Goal: Information Seeking & Learning: Learn about a topic

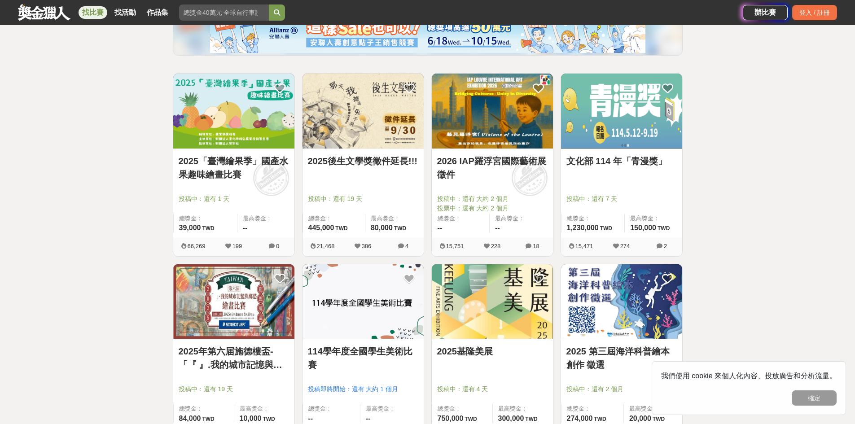
scroll to position [180, 0]
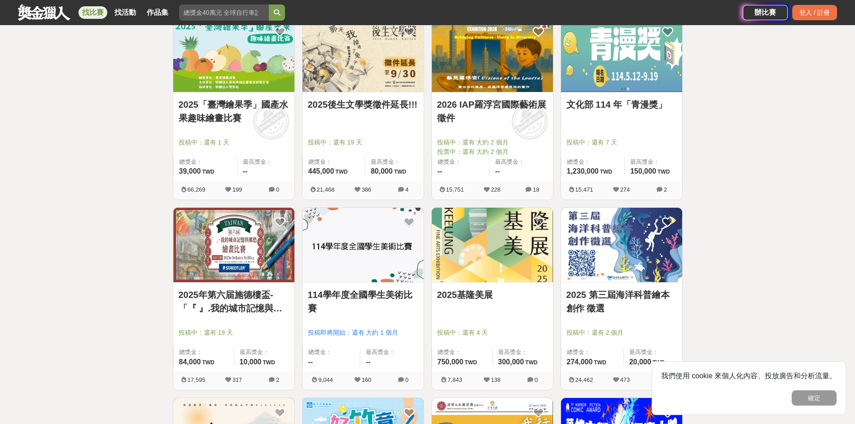
click at [236, 270] on img at bounding box center [233, 245] width 121 height 75
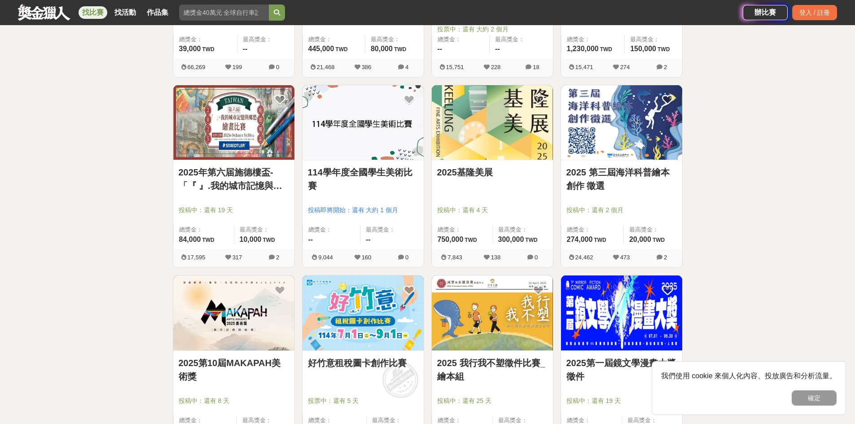
scroll to position [359, 0]
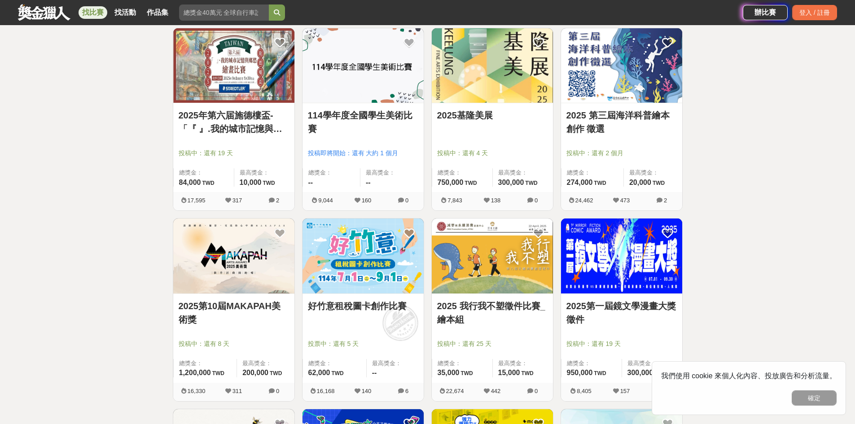
click at [536, 131] on div "2025基隆美展" at bounding box center [492, 121] width 110 height 24
click at [510, 97] on img at bounding box center [492, 65] width 121 height 75
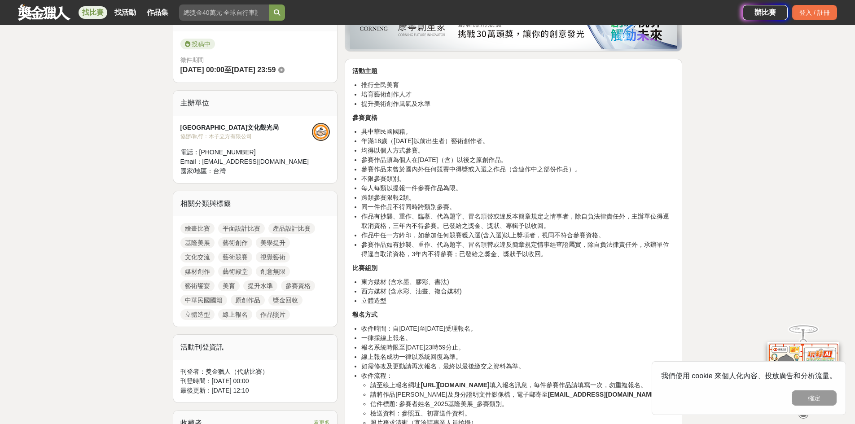
scroll to position [224, 0]
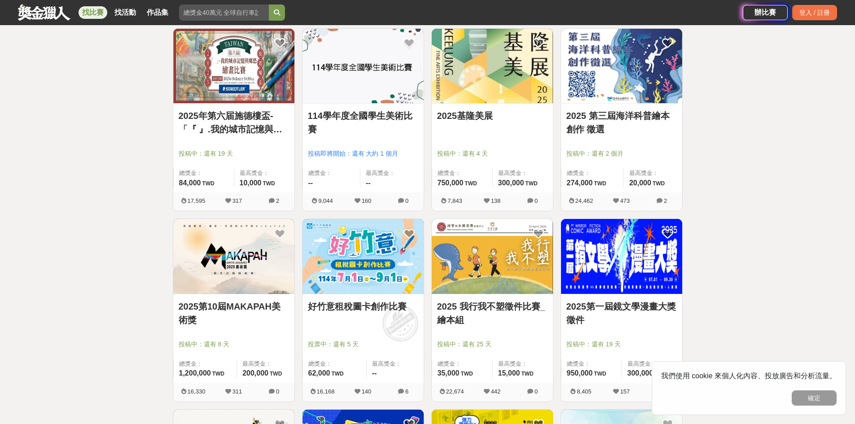
scroll to position [359, 0]
click at [225, 99] on img at bounding box center [233, 65] width 121 height 75
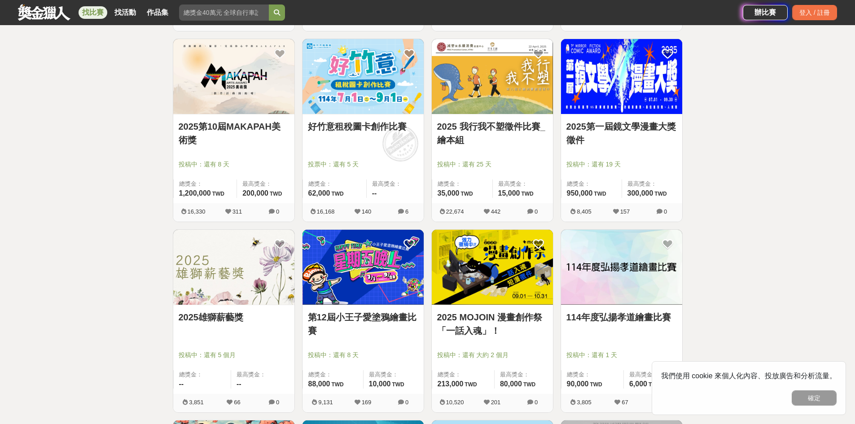
scroll to position [673, 0]
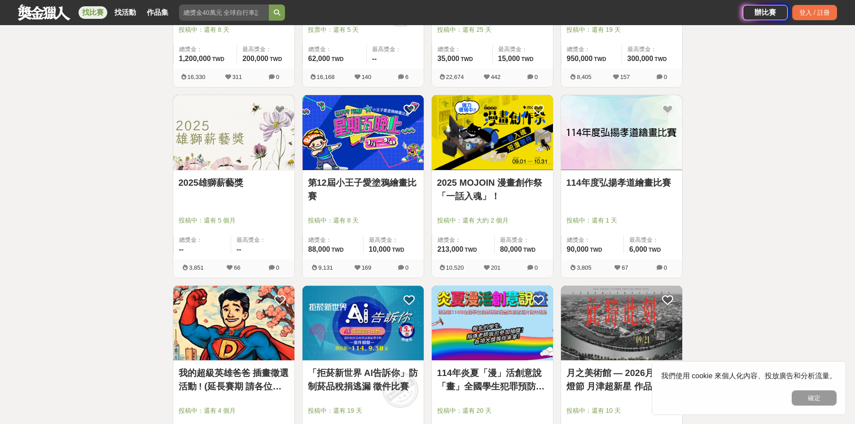
click at [475, 119] on img at bounding box center [492, 132] width 121 height 75
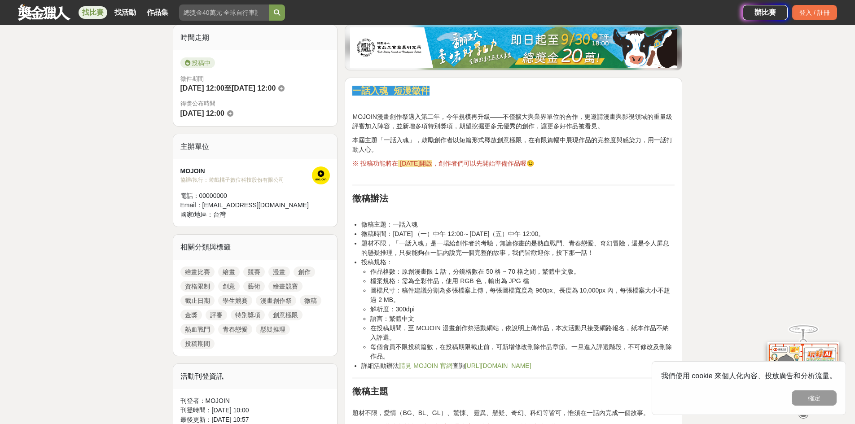
scroll to position [269, 0]
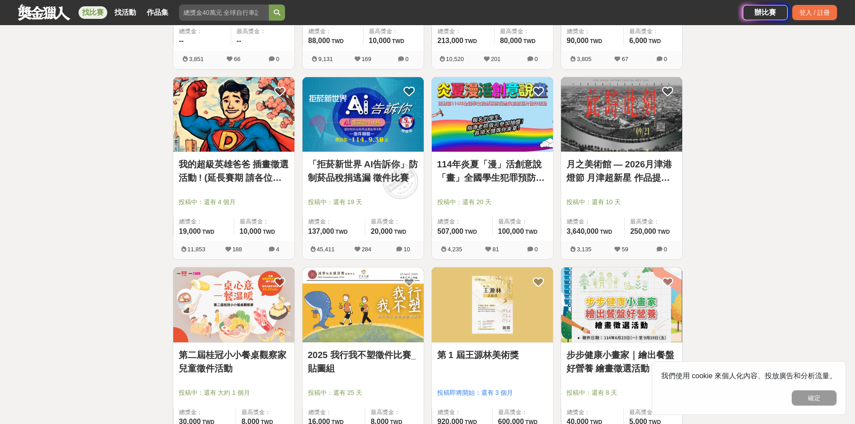
scroll to position [898, 0]
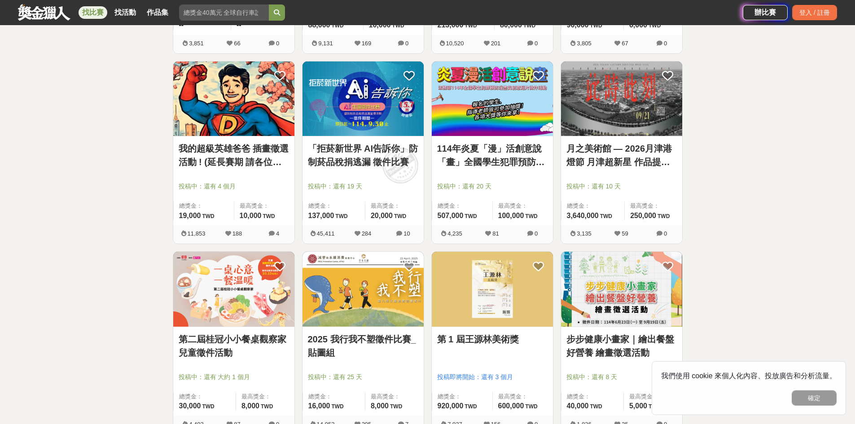
click at [521, 315] on img at bounding box center [492, 289] width 121 height 75
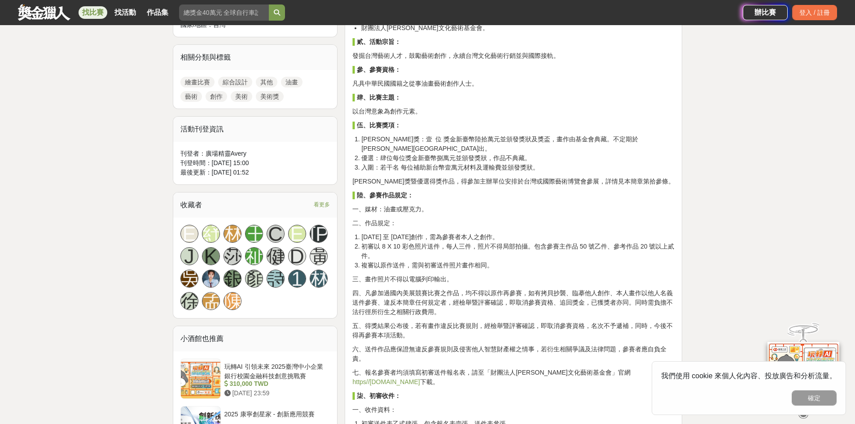
scroll to position [404, 0]
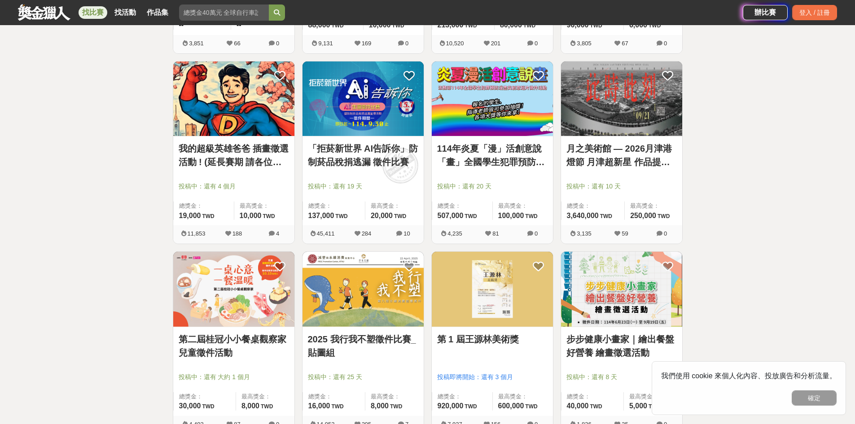
scroll to position [988, 0]
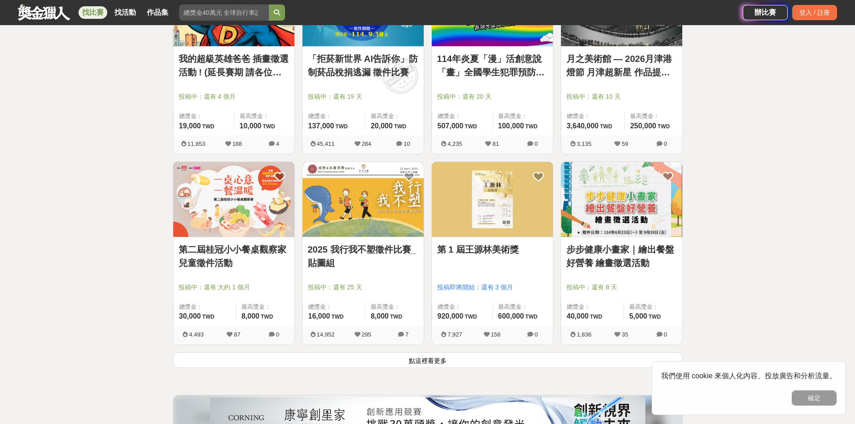
click at [494, 359] on button "點這裡看更多" at bounding box center [428, 360] width 510 height 16
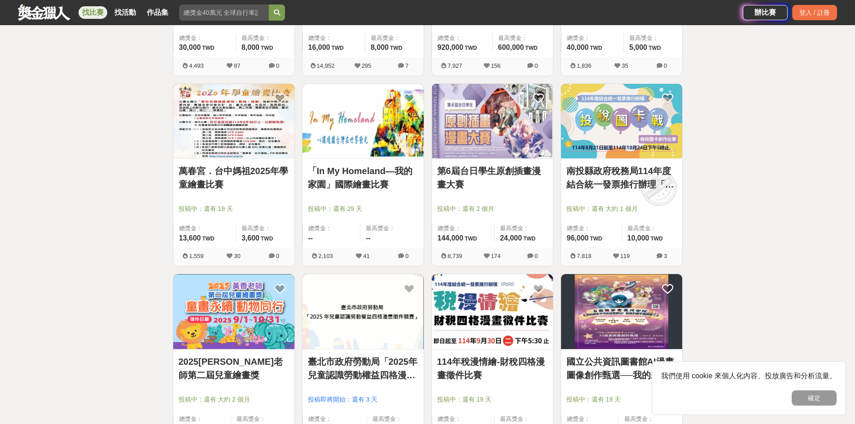
scroll to position [1257, 0]
click at [518, 117] on img at bounding box center [492, 121] width 121 height 75
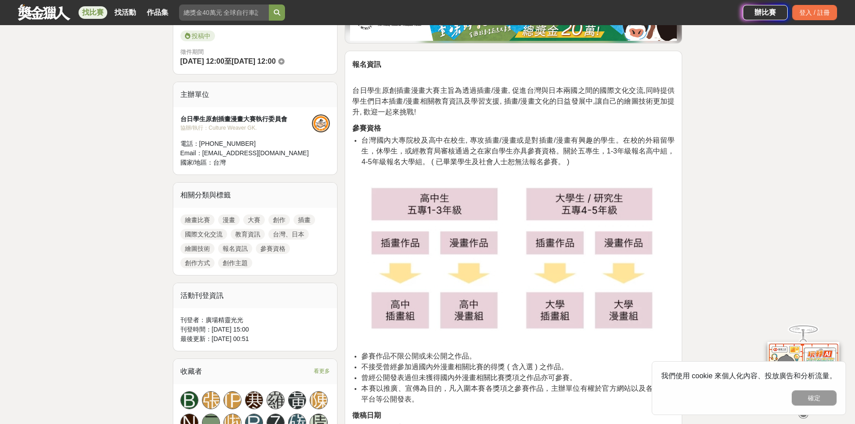
scroll to position [224, 0]
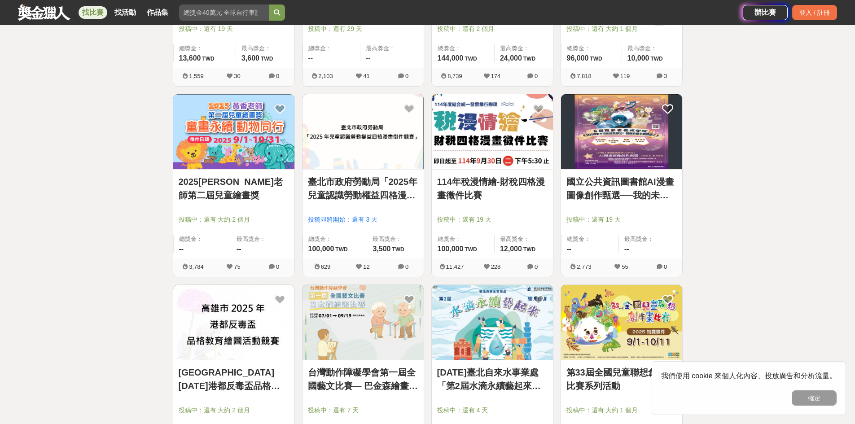
scroll to position [1482, 0]
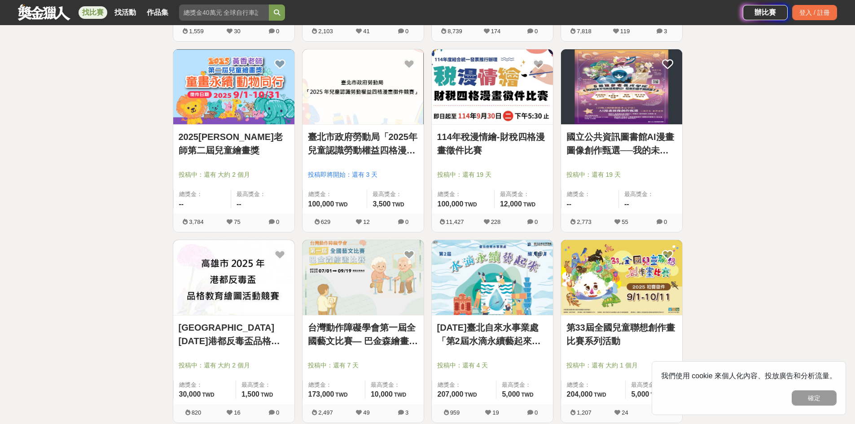
click at [205, 101] on img at bounding box center [233, 86] width 121 height 75
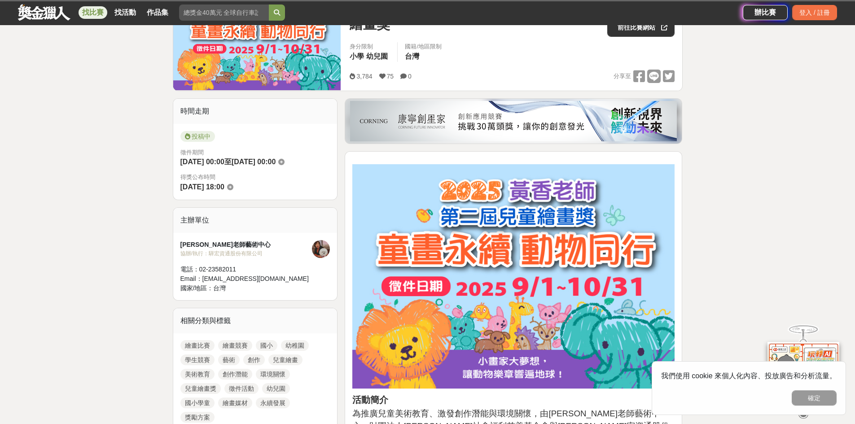
scroll to position [135, 0]
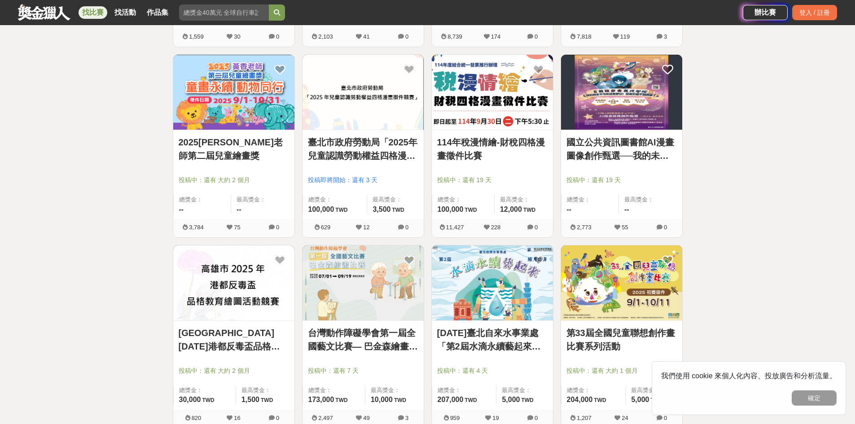
scroll to position [1482, 0]
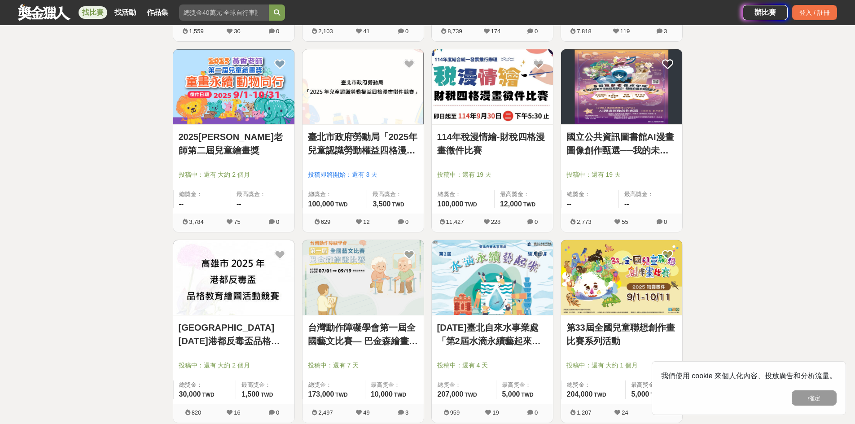
click at [595, 266] on img at bounding box center [621, 277] width 121 height 75
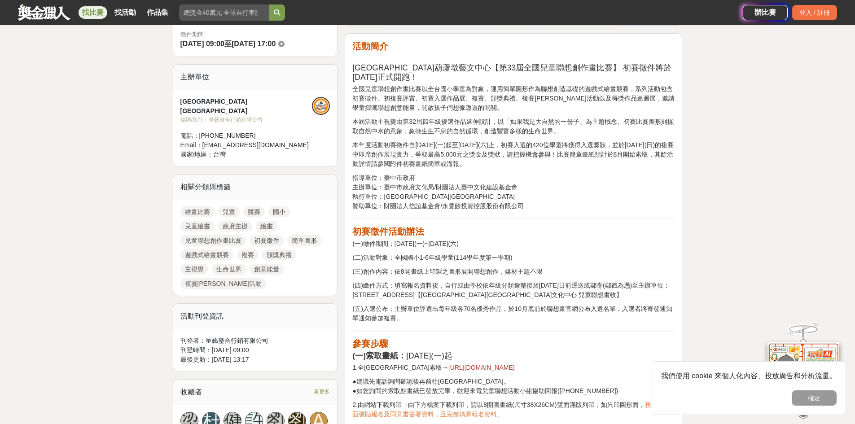
scroll to position [269, 0]
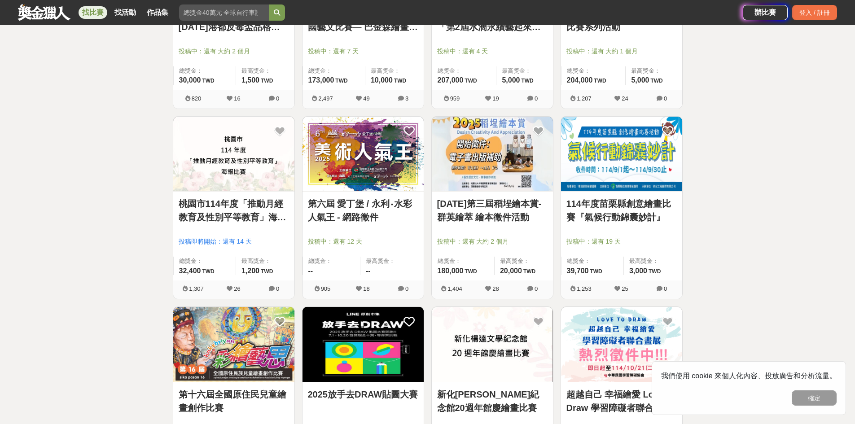
scroll to position [1841, 0]
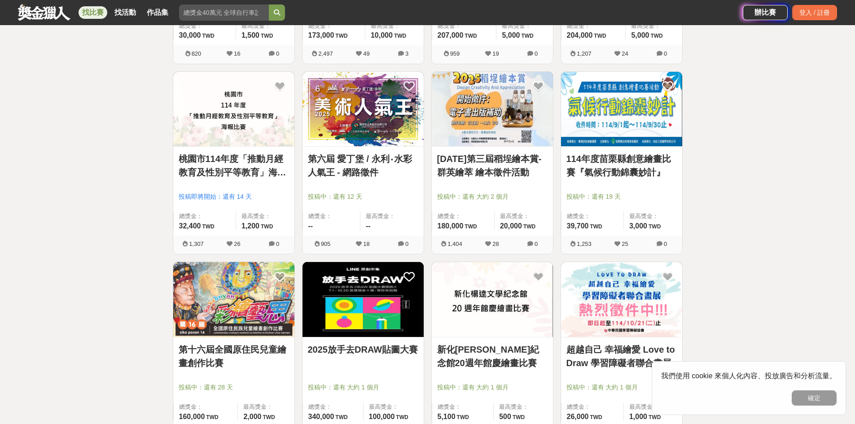
click at [232, 307] on img at bounding box center [233, 299] width 121 height 75
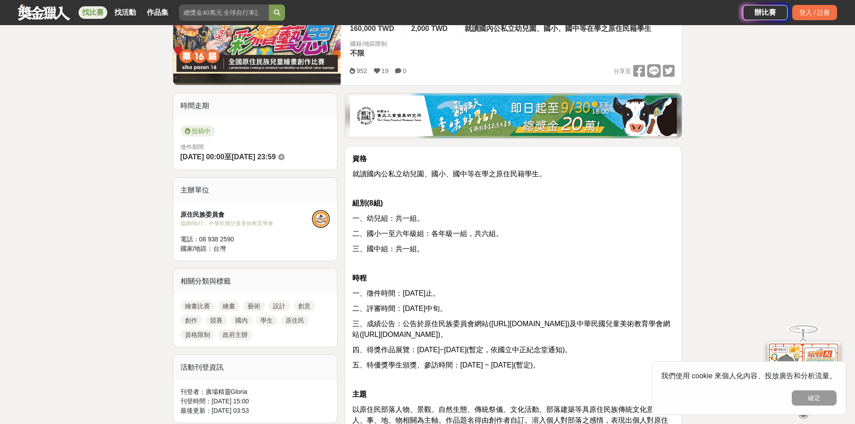
scroll to position [180, 0]
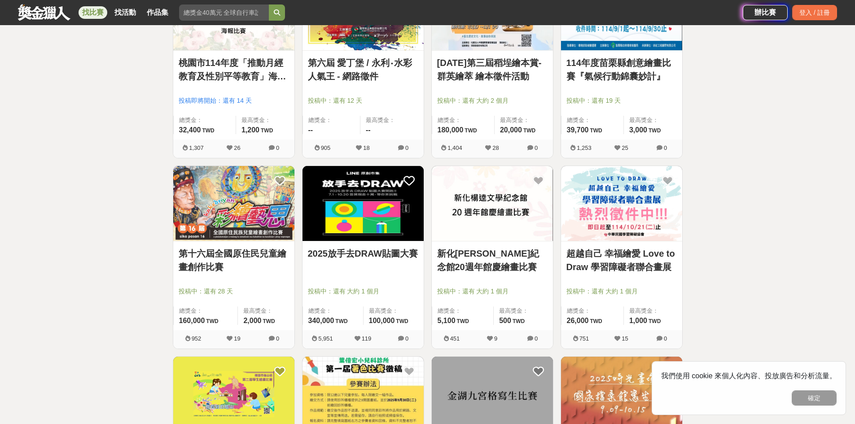
scroll to position [2110, 0]
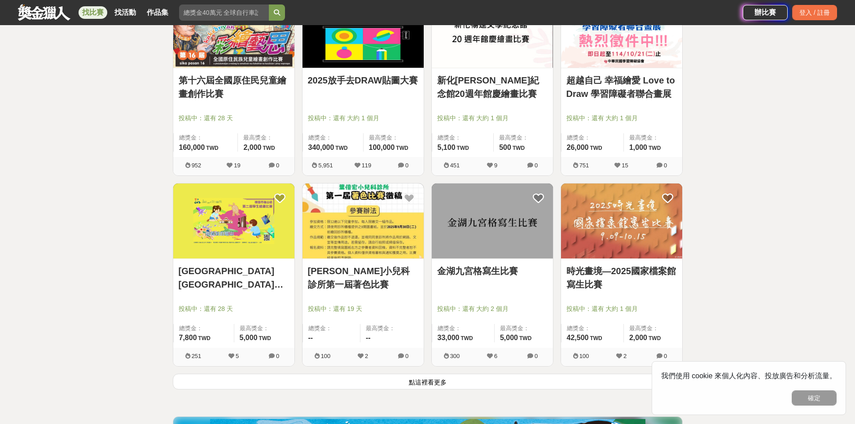
click at [441, 382] on button "點這裡看更多" at bounding box center [428, 382] width 510 height 16
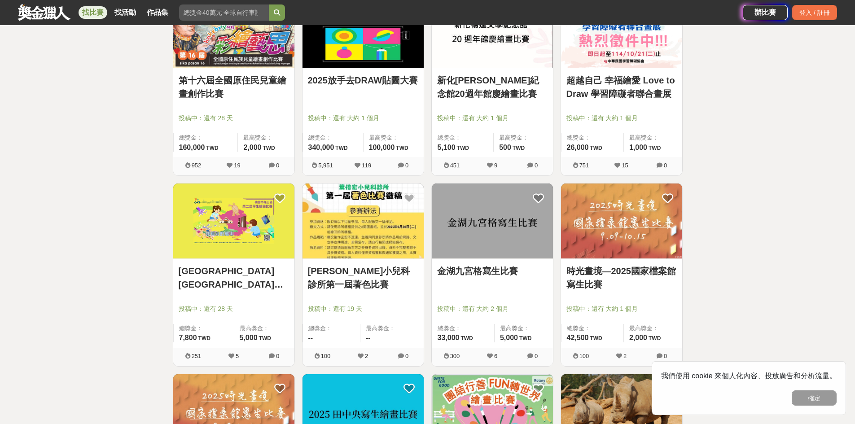
click at [654, 225] on img at bounding box center [621, 221] width 121 height 75
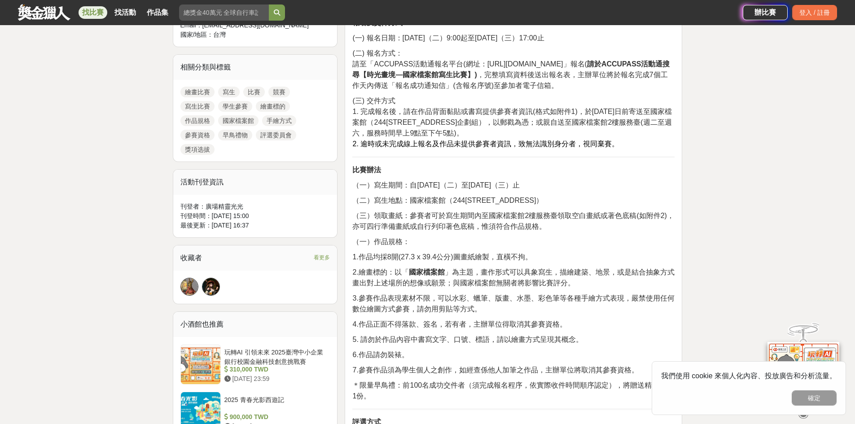
scroll to position [404, 0]
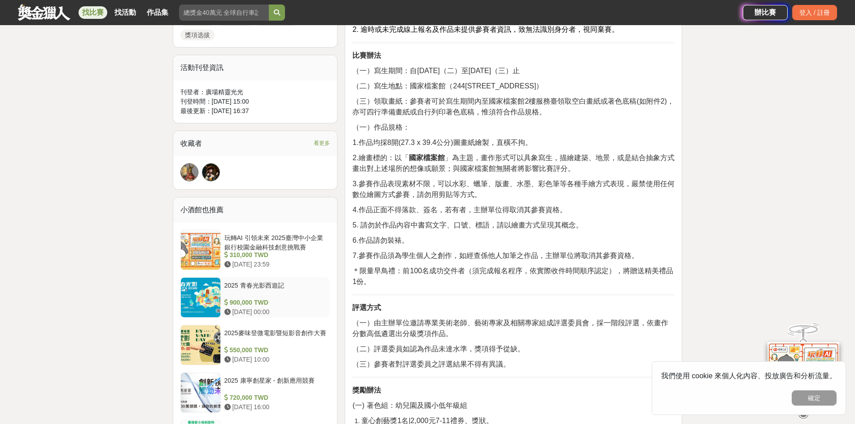
click at [303, 300] on div "900,000 TWD" at bounding box center [275, 302] width 102 height 9
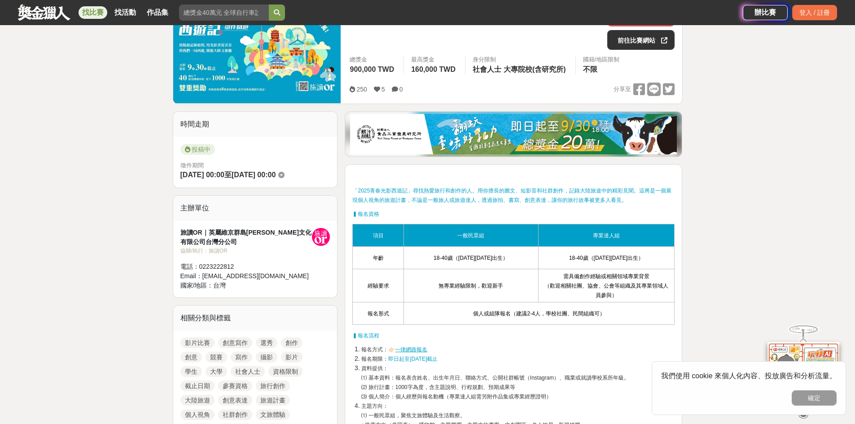
scroll to position [83, 0]
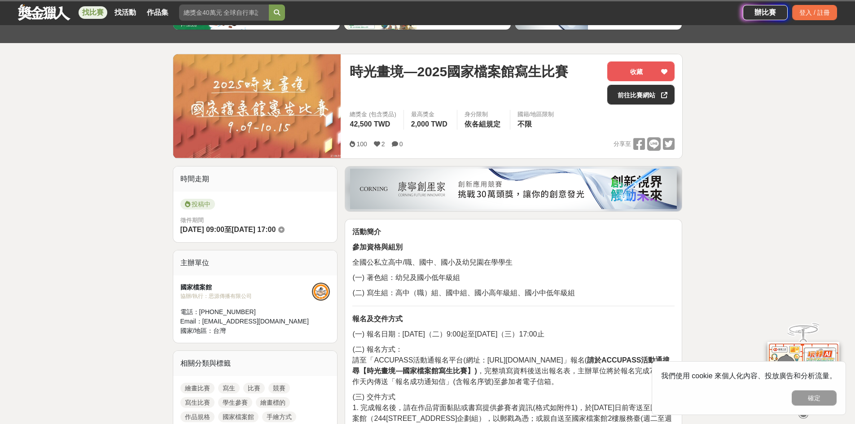
scroll to position [273, 0]
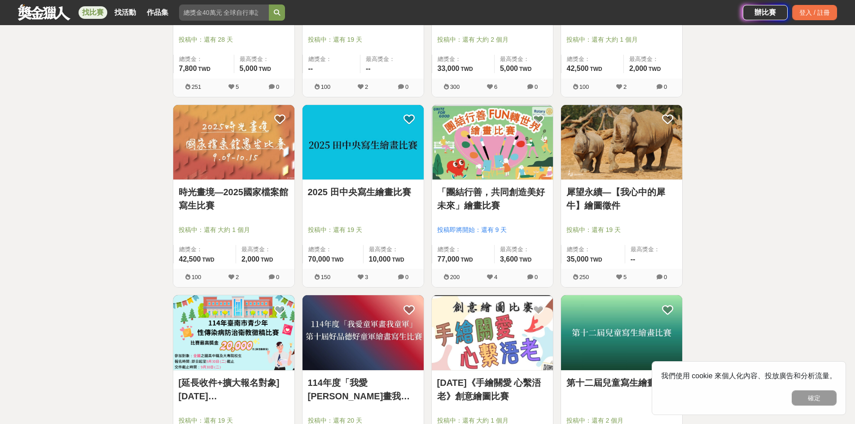
scroll to position [2425, 0]
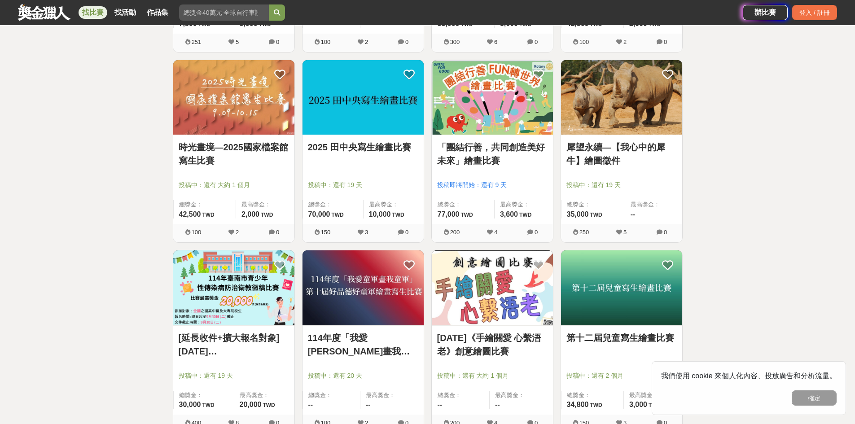
click at [678, 158] on div "犀望永續—【我心中的犀牛】繪圖徵件 投稿中：還有 19 天 總獎金： 35,000 35,000 TWD 最高獎金： --" at bounding box center [621, 179] width 121 height 89
click at [610, 132] on img at bounding box center [621, 97] width 121 height 75
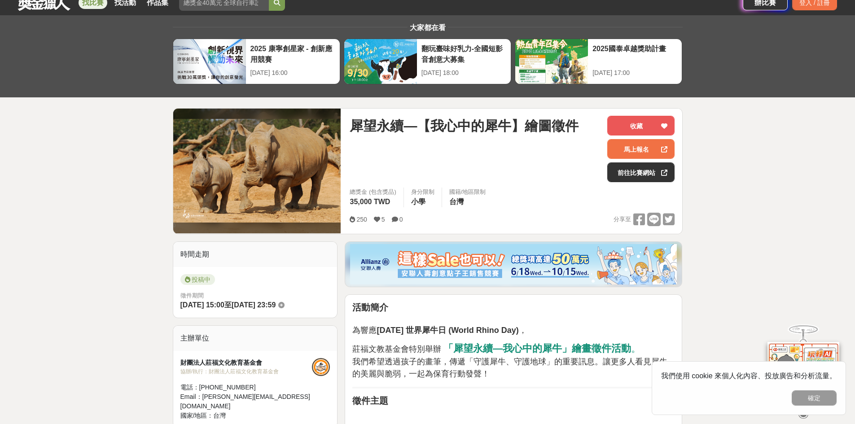
scroll to position [45, 0]
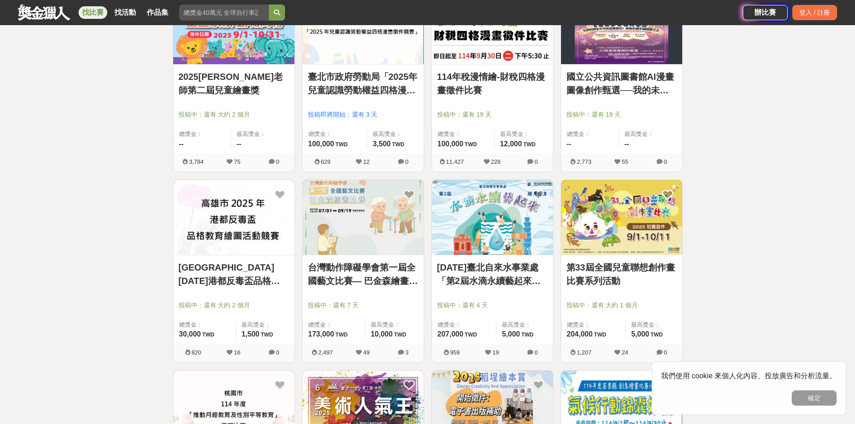
scroll to position [1392, 0]
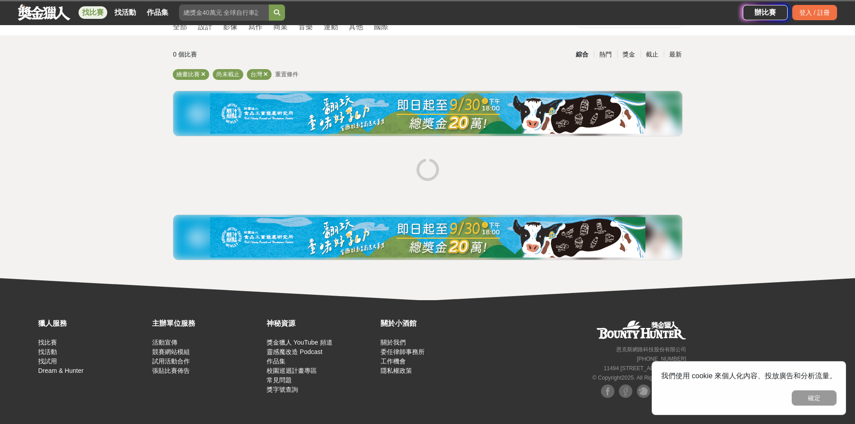
scroll to position [44, 0]
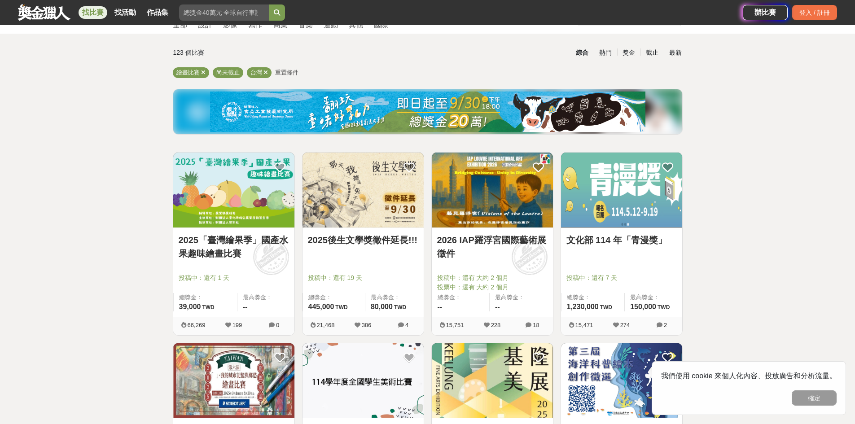
click at [396, 220] on img at bounding box center [363, 190] width 121 height 75
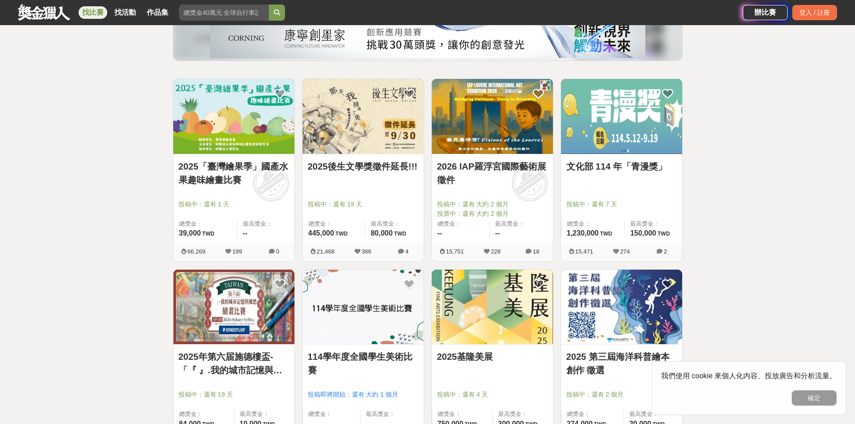
scroll to position [134, 0]
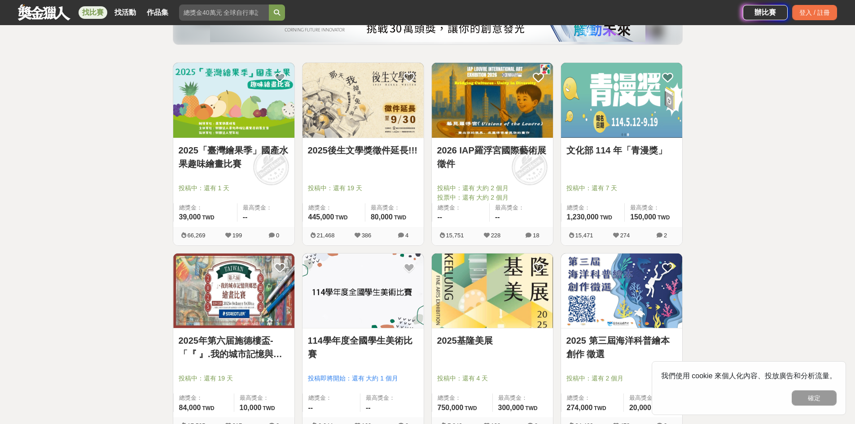
click at [246, 122] on img at bounding box center [233, 100] width 121 height 75
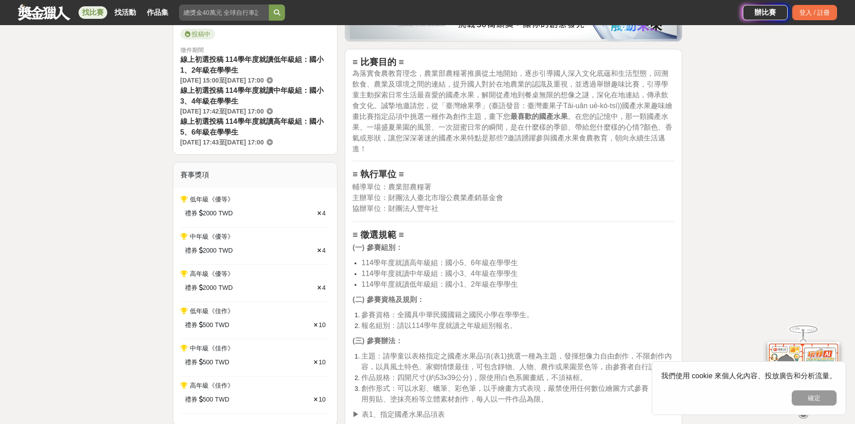
scroll to position [269, 0]
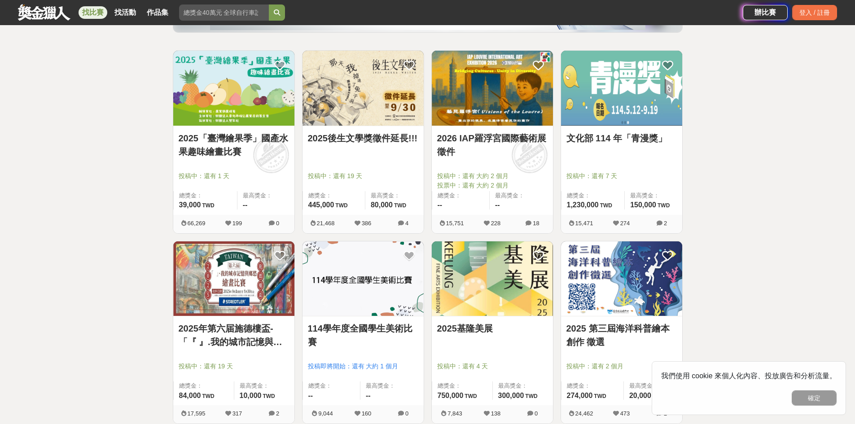
scroll to position [134, 0]
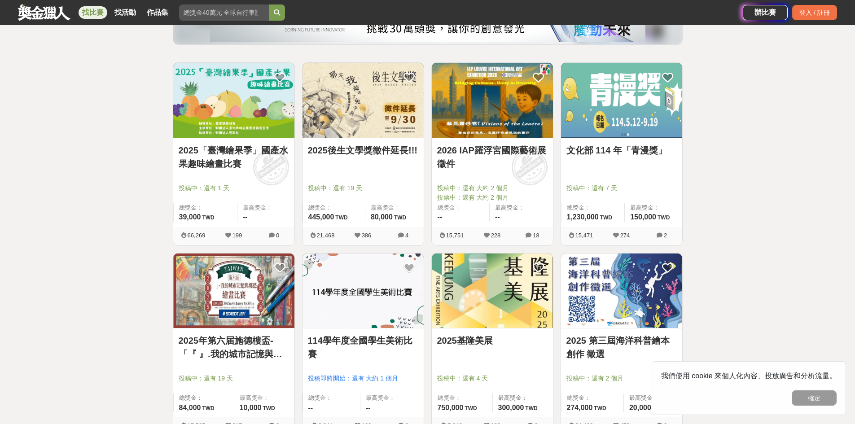
click at [366, 305] on img at bounding box center [363, 291] width 121 height 75
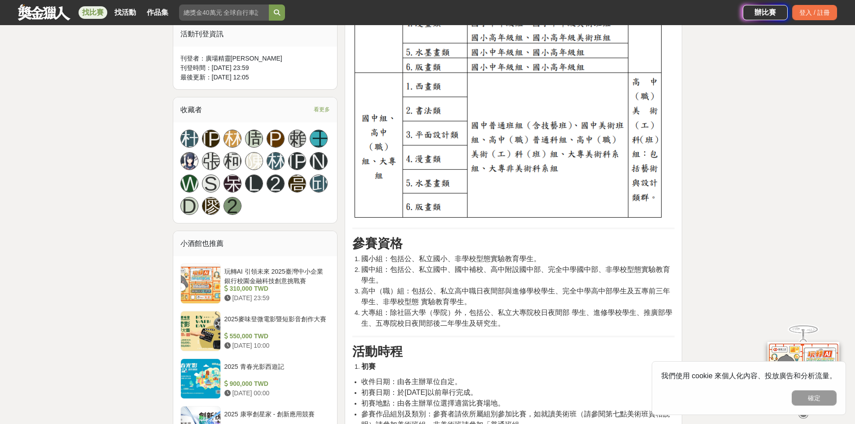
scroll to position [494, 0]
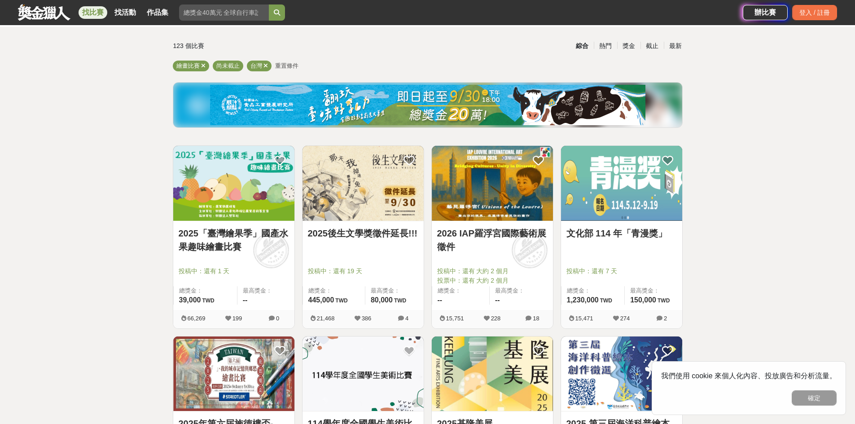
scroll to position [44, 0]
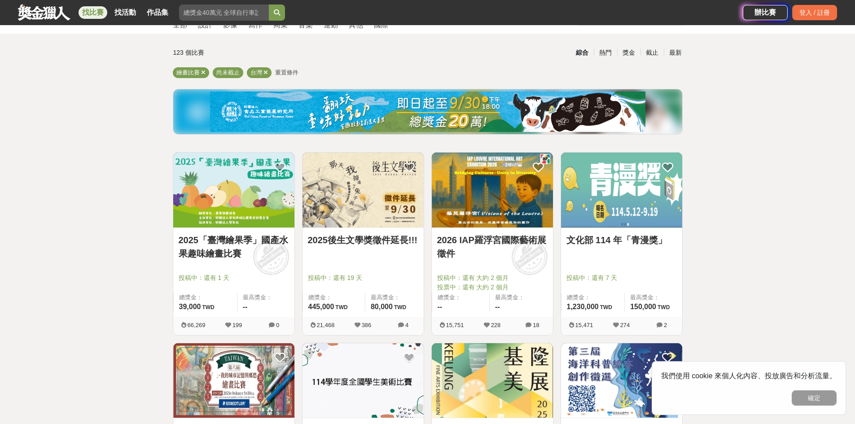
click at [468, 206] on img at bounding box center [492, 190] width 121 height 75
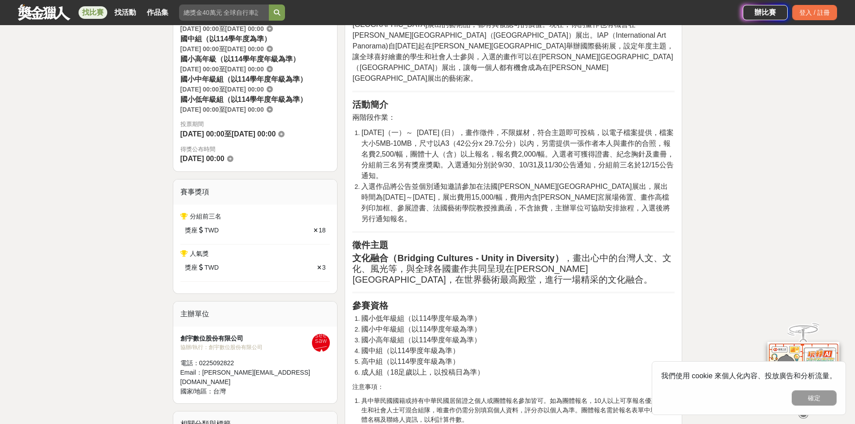
scroll to position [269, 0]
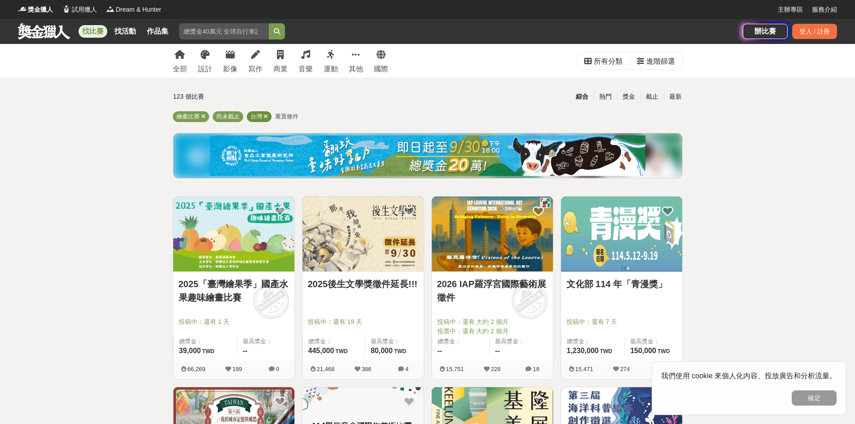
click at [268, 115] on div "台灣" at bounding box center [259, 116] width 25 height 11
click at [600, 94] on div "熱門" at bounding box center [605, 97] width 23 height 16
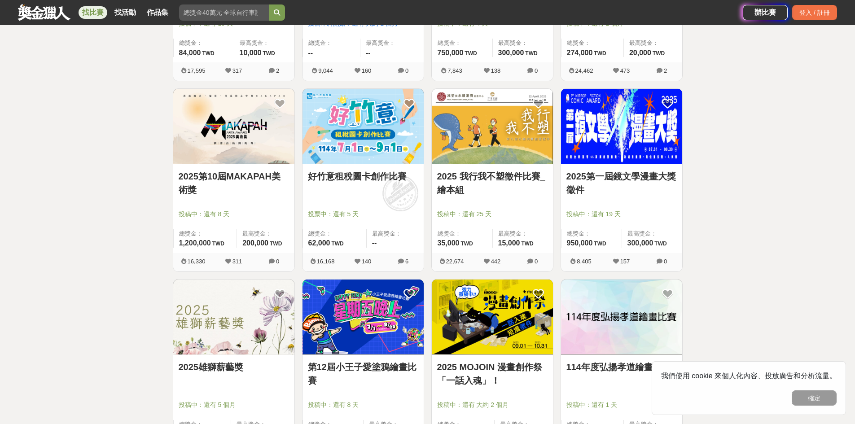
scroll to position [494, 0]
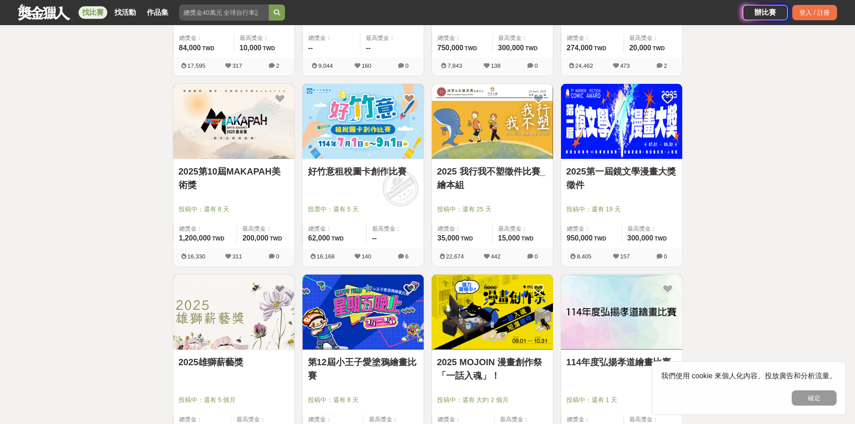
click at [264, 157] on img at bounding box center [233, 121] width 121 height 75
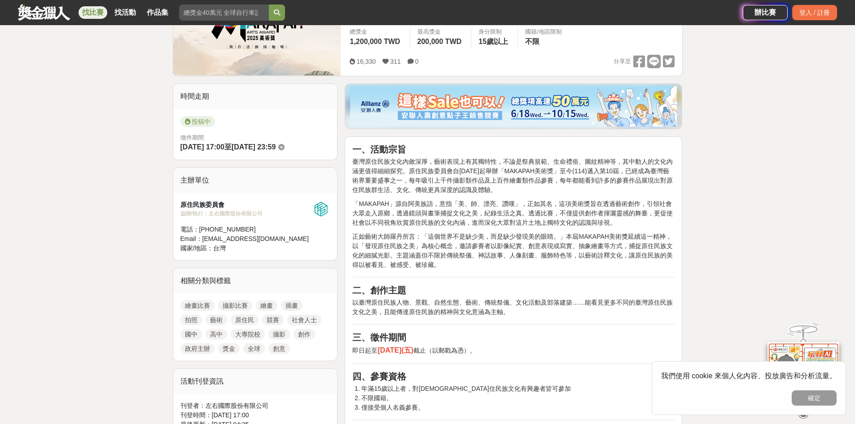
scroll to position [180, 0]
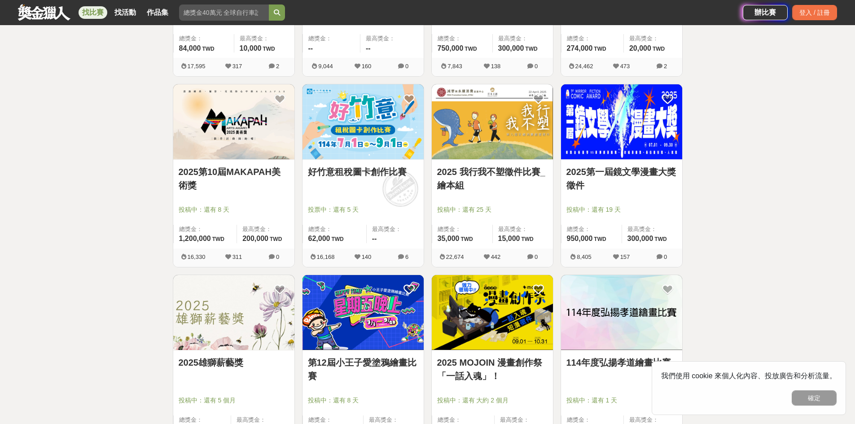
scroll to position [494, 0]
click at [212, 128] on img at bounding box center [233, 121] width 121 height 75
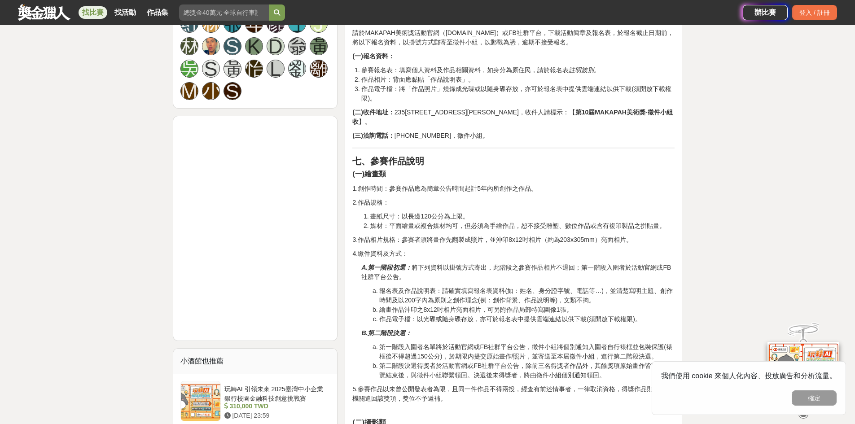
scroll to position [629, 0]
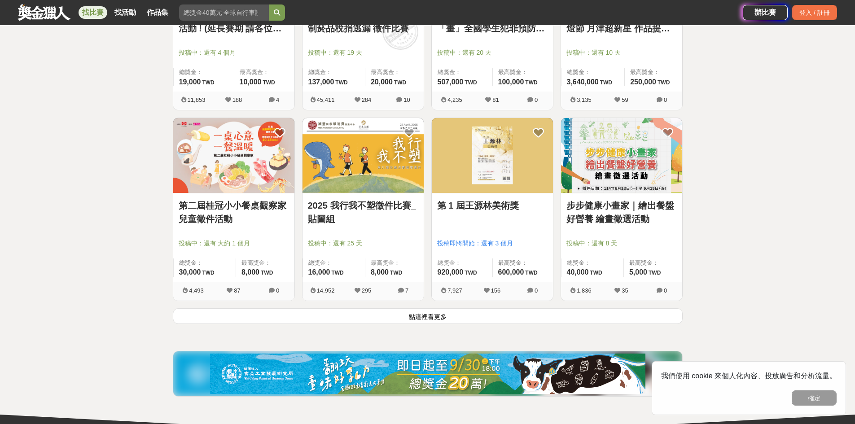
scroll to position [1033, 0]
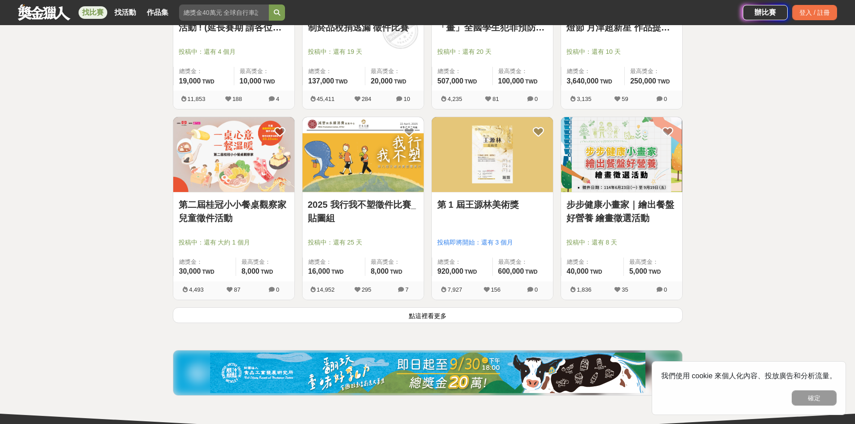
click at [385, 161] on img at bounding box center [363, 154] width 121 height 75
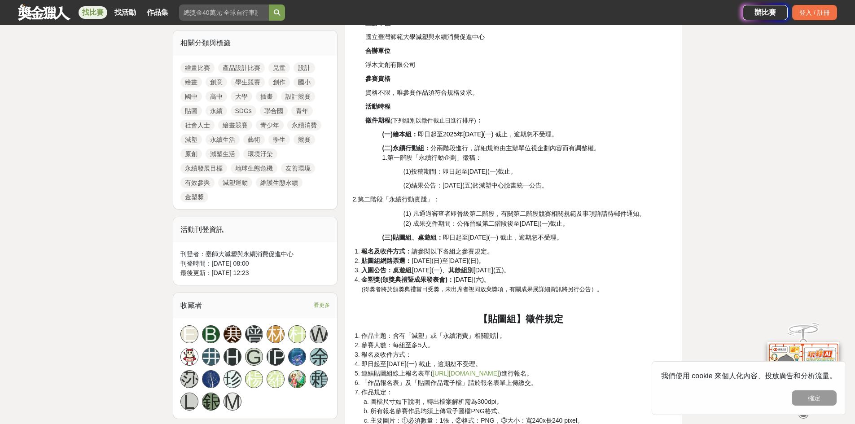
scroll to position [404, 0]
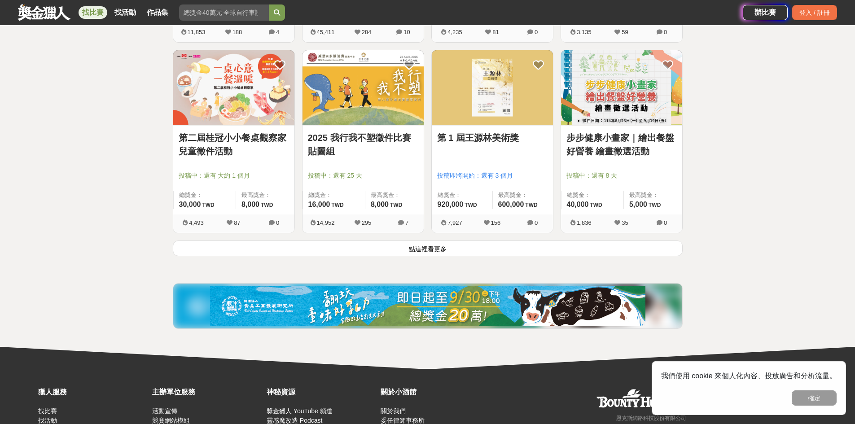
scroll to position [1170, 0]
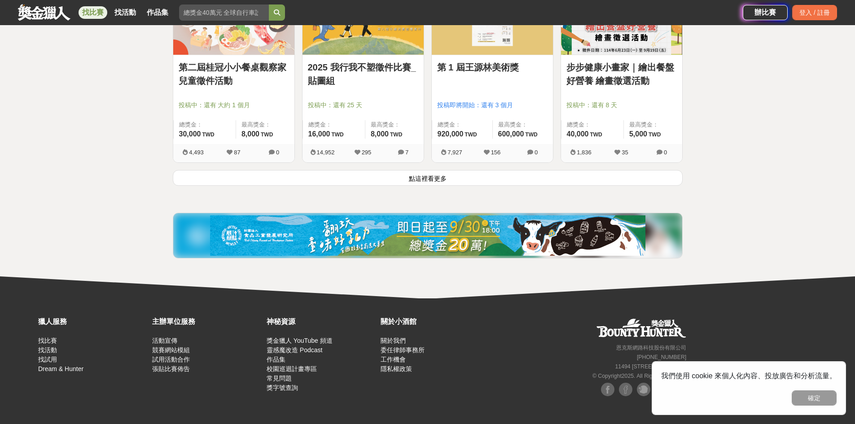
click at [444, 180] on button "點這裡看更多" at bounding box center [428, 178] width 510 height 16
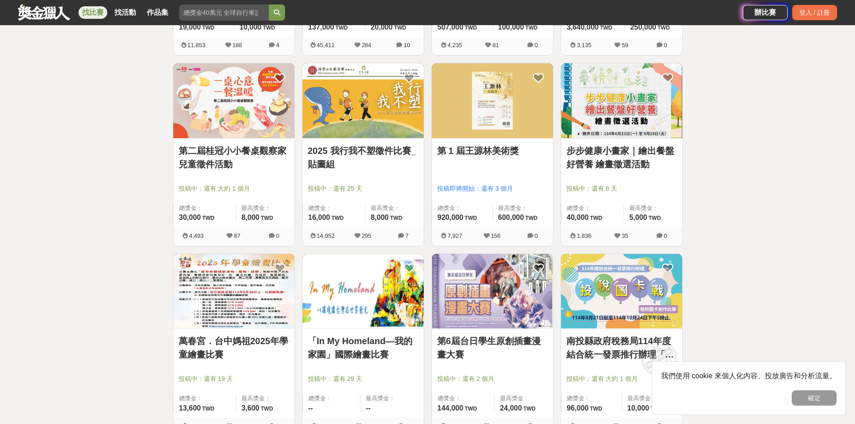
scroll to position [1080, 0]
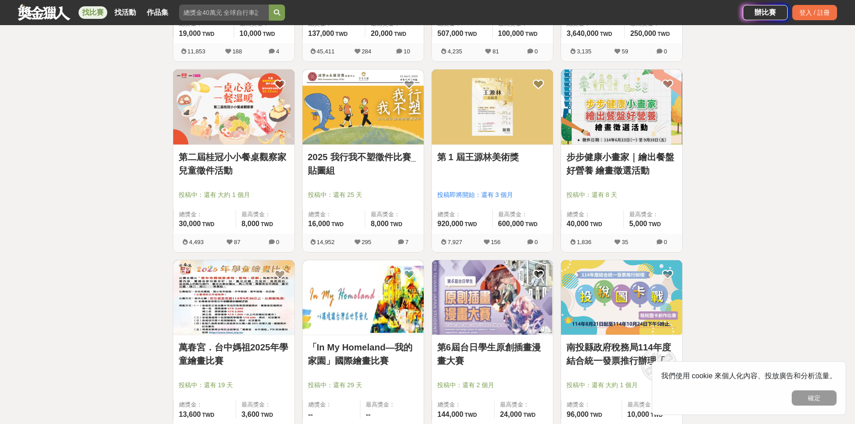
click at [224, 114] on img at bounding box center [233, 107] width 121 height 75
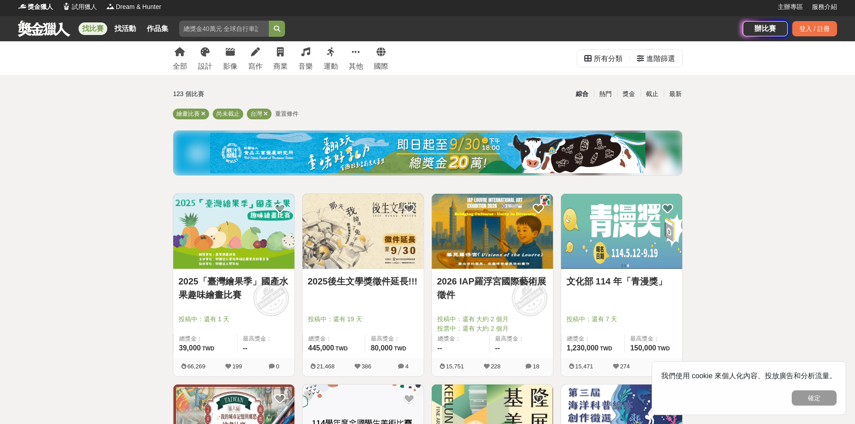
scroll to position [182, 0]
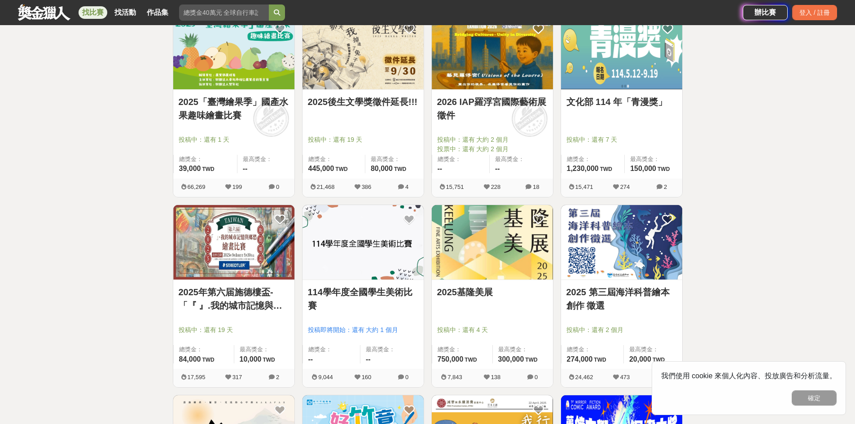
click at [223, 266] on img at bounding box center [233, 242] width 121 height 75
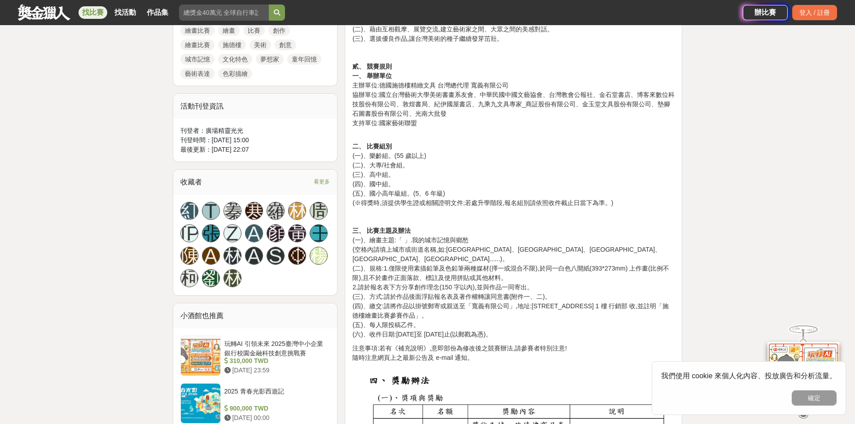
scroll to position [494, 0]
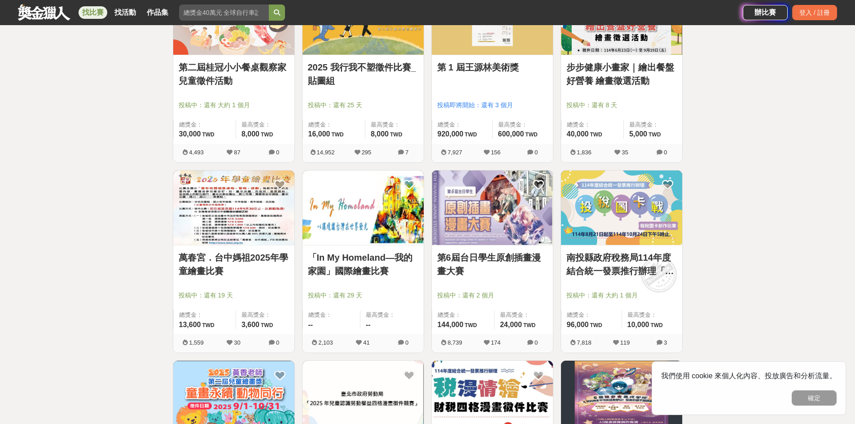
scroll to position [1260, 0]
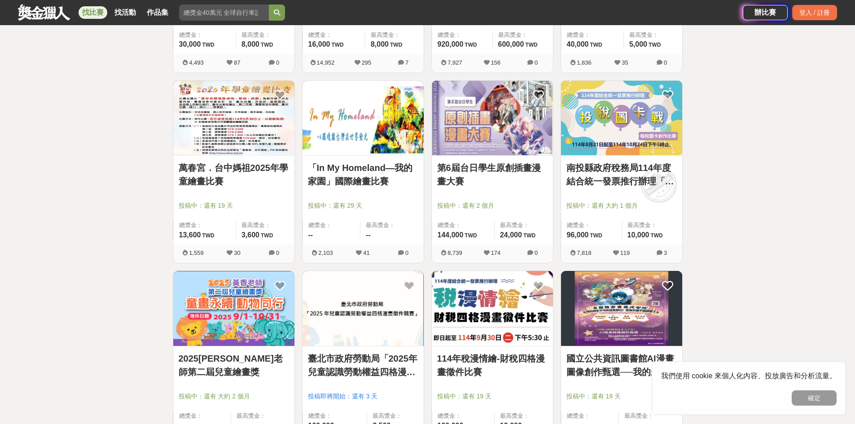
click at [469, 116] on img at bounding box center [492, 118] width 121 height 75
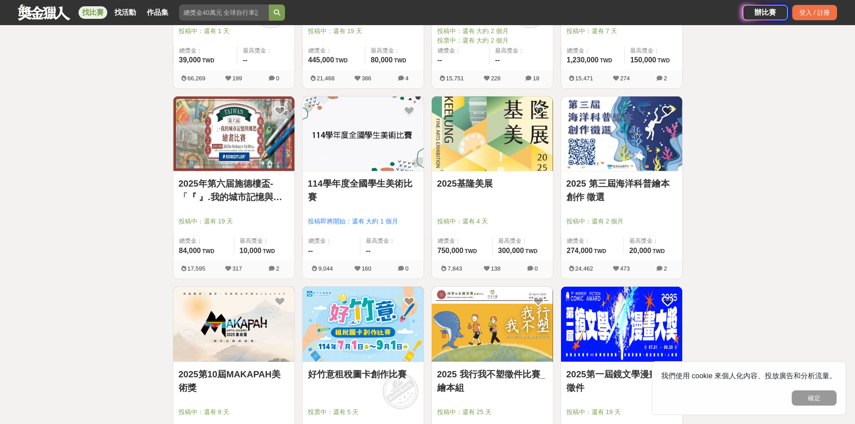
scroll to position [269, 0]
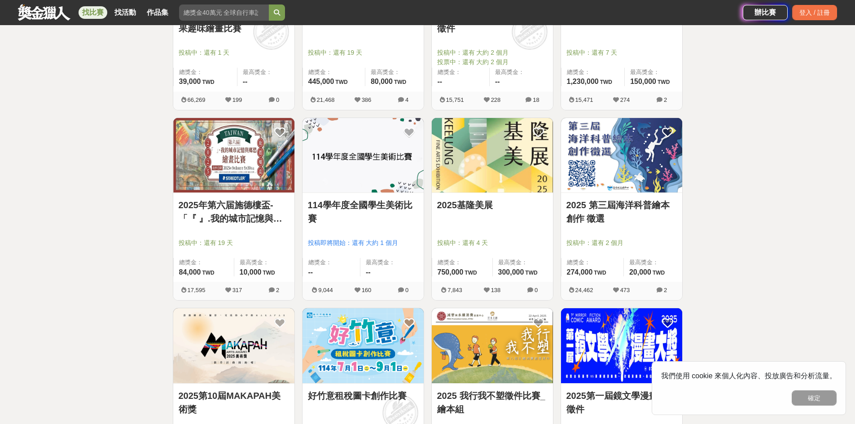
click at [221, 160] on img at bounding box center [233, 155] width 121 height 75
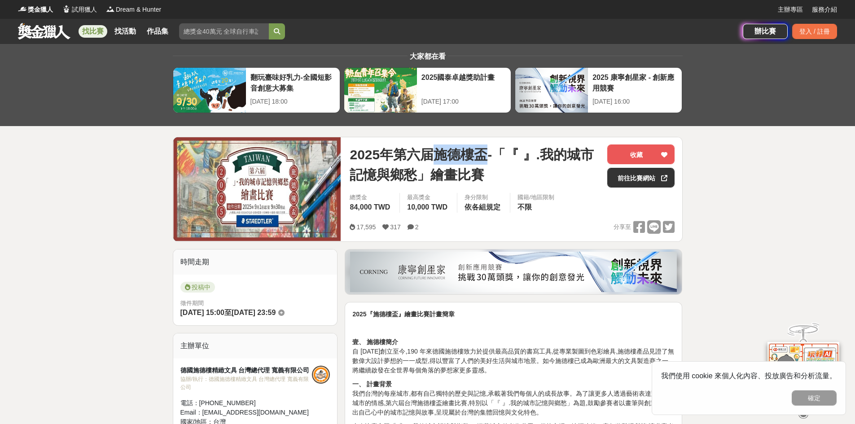
drag, startPoint x: 438, startPoint y: 158, endPoint x: 490, endPoint y: 162, distance: 52.2
click at [490, 162] on span "2025年第六届施德樓盃-「『 』.我的城市記憶與鄉愁」繪畫比賽" at bounding box center [475, 165] width 251 height 40
copy span "施德樓盃"
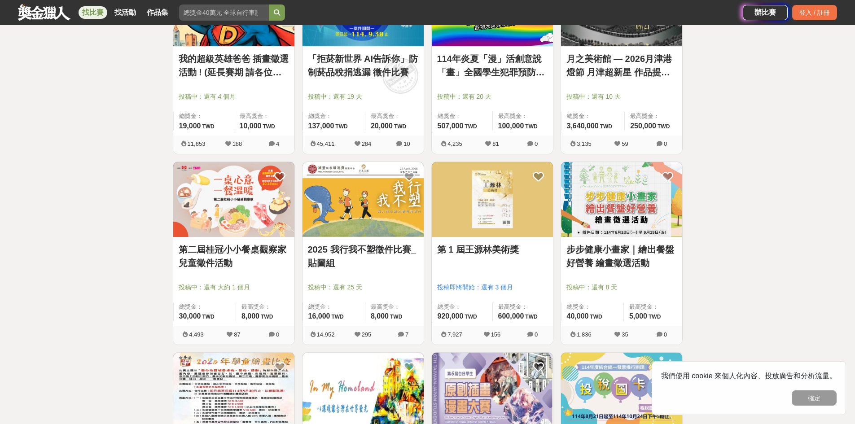
scroll to position [1302, 0]
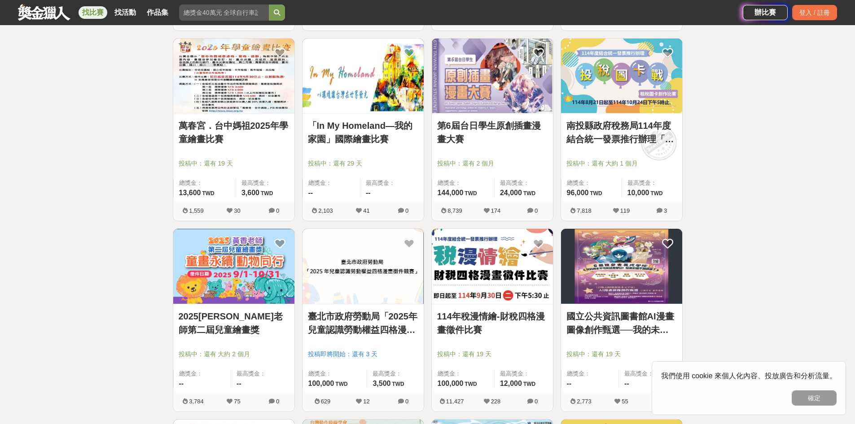
click at [518, 87] on img at bounding box center [492, 76] width 121 height 75
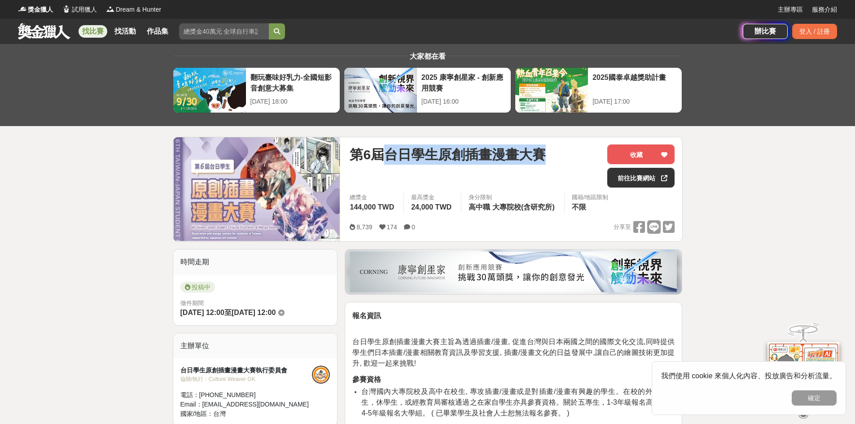
drag, startPoint x: 391, startPoint y: 153, endPoint x: 555, endPoint y: 163, distance: 164.2
click at [555, 163] on div "第6屆台日學生原創插畫漫畫大賽" at bounding box center [475, 155] width 251 height 20
copy span "台日學生原創插畫漫畫大賽"
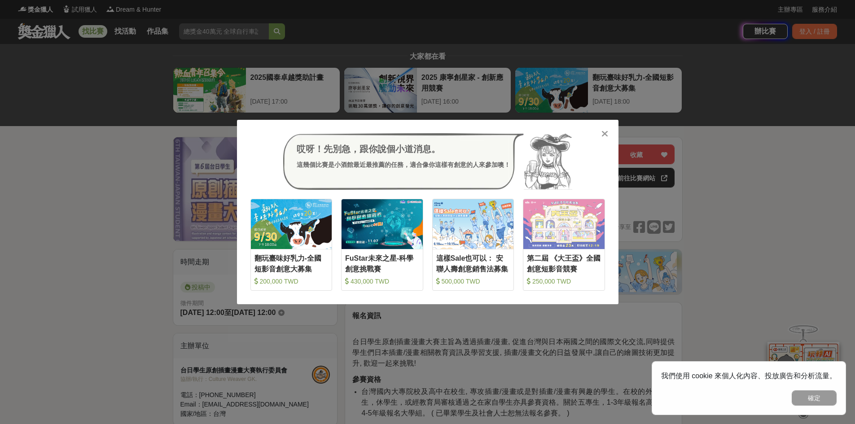
click at [610, 129] on div "哎呀！先別急，跟你說個小道消息。 這幾個比賽是小酒館最近最推薦的任務，適合像你這樣有創意的人來參加噢！ 收藏 翻玩臺味好乳力-全國短影音創意大募集 200,0…" at bounding box center [428, 212] width 382 height 185
click at [597, 133] on div "哎呀！先別急，跟你說個小道消息。 這幾個比賽是小酒館最近最推薦的任務，適合像你這樣有創意的人來參加噢！" at bounding box center [428, 161] width 355 height 57
click at [603, 134] on icon at bounding box center [605, 133] width 7 height 9
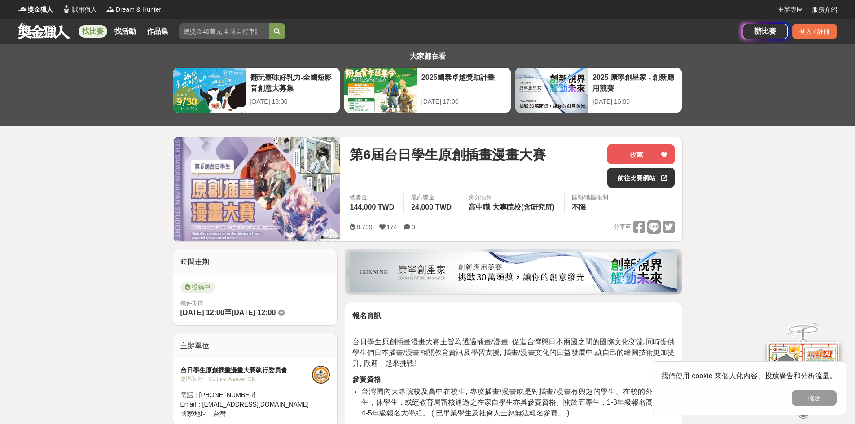
click at [260, 183] on img at bounding box center [257, 189] width 168 height 104
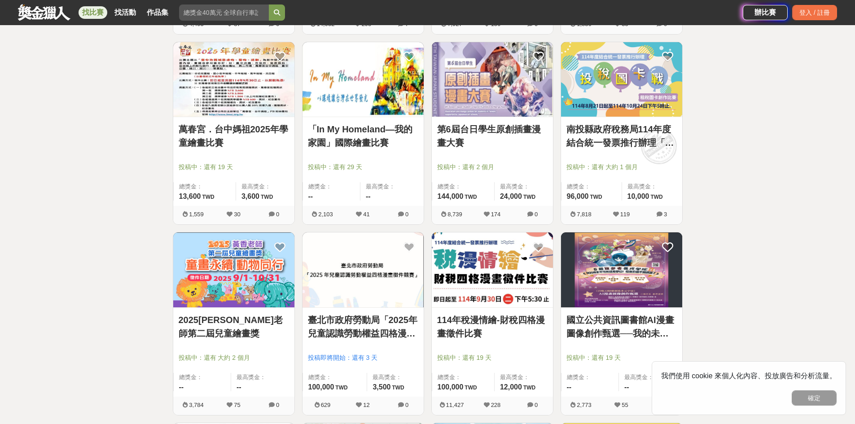
scroll to position [1302, 0]
